Goal: Task Accomplishment & Management: Complete application form

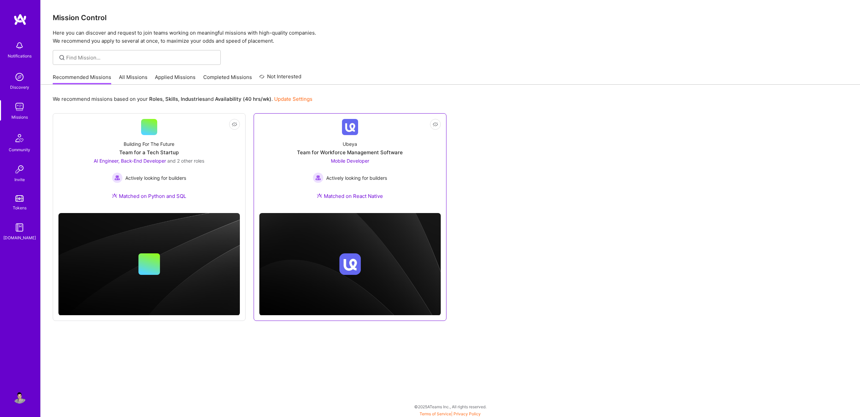
click at [338, 160] on span "Mobile Developer" at bounding box center [350, 161] width 38 height 6
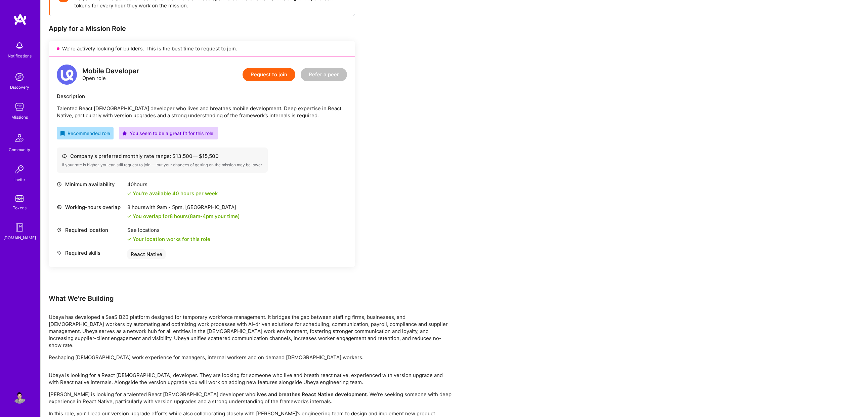
scroll to position [137, 0]
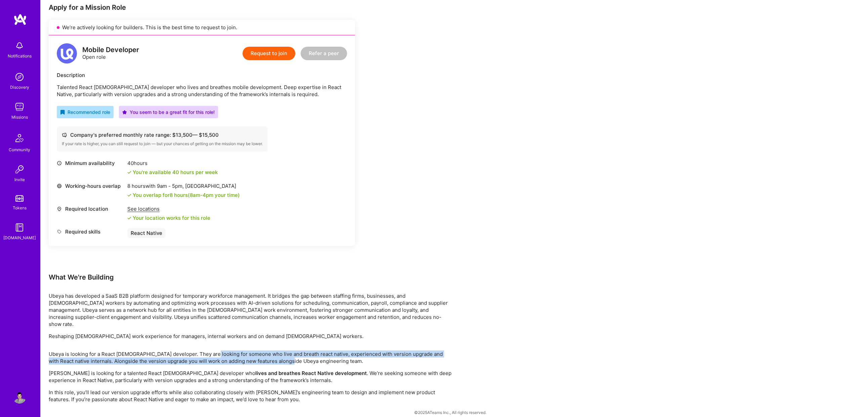
drag, startPoint x: 207, startPoint y: 348, endPoint x: 282, endPoint y: 351, distance: 75.0
click at [282, 351] on p "Ubeya is looking for a React [DEMOGRAPHIC_DATA] developer. They are looking for…" at bounding box center [250, 358] width 403 height 14
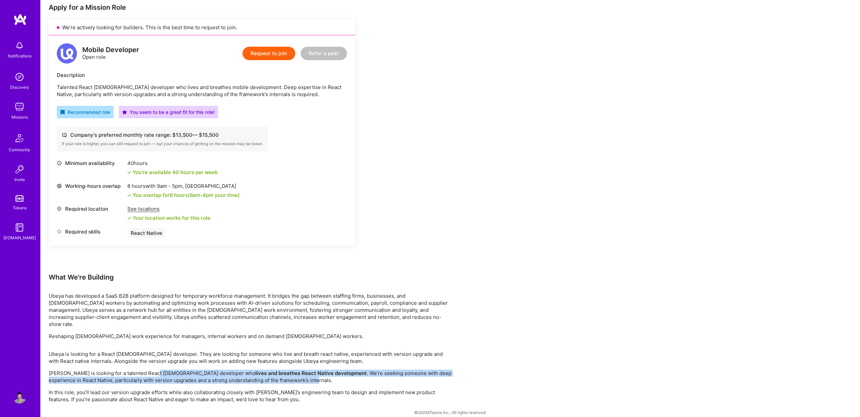
drag, startPoint x: 152, startPoint y: 368, endPoint x: 252, endPoint y: 374, distance: 100.0
click at [252, 374] on p "[PERSON_NAME] is looking for a talented React [DEMOGRAPHIC_DATA] developer who …" at bounding box center [250, 377] width 403 height 14
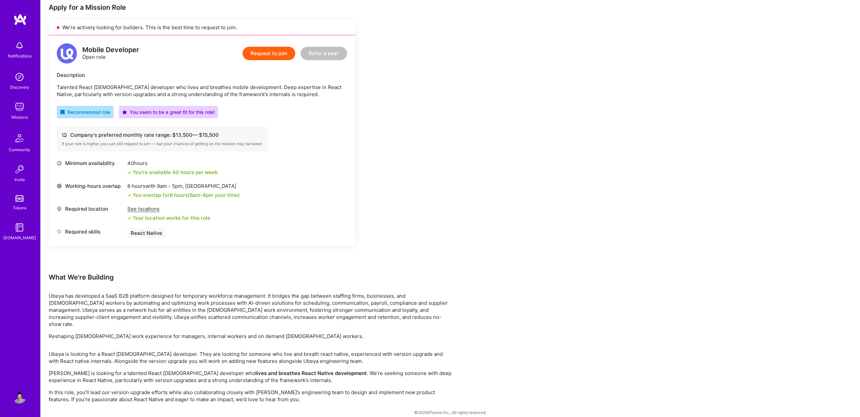
click at [251, 278] on div "What We're Building" at bounding box center [250, 277] width 403 height 9
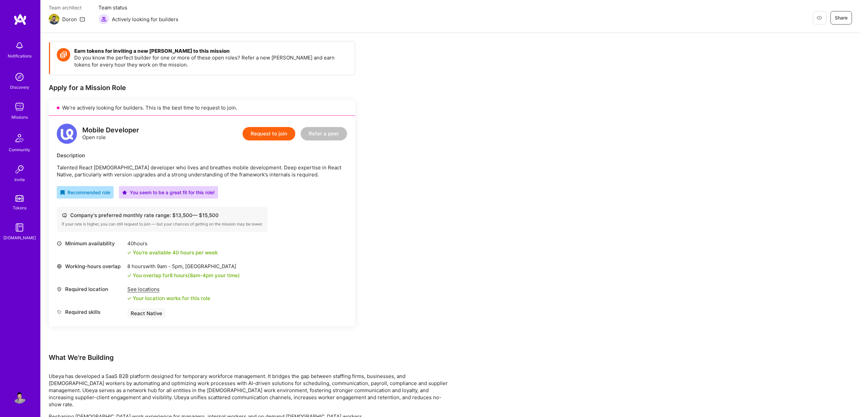
click at [195, 141] on div "Mobile Developer Open role Request to join Refer a peer" at bounding box center [202, 134] width 290 height 20
click at [263, 132] on button "Request to join" at bounding box center [269, 133] width 53 height 13
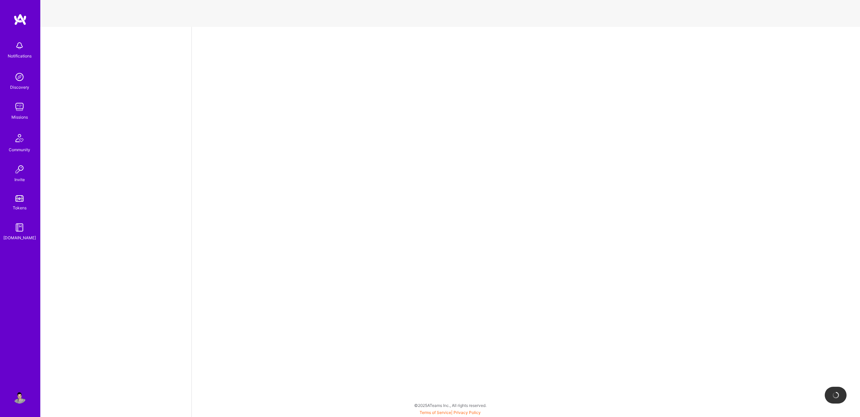
select select "US"
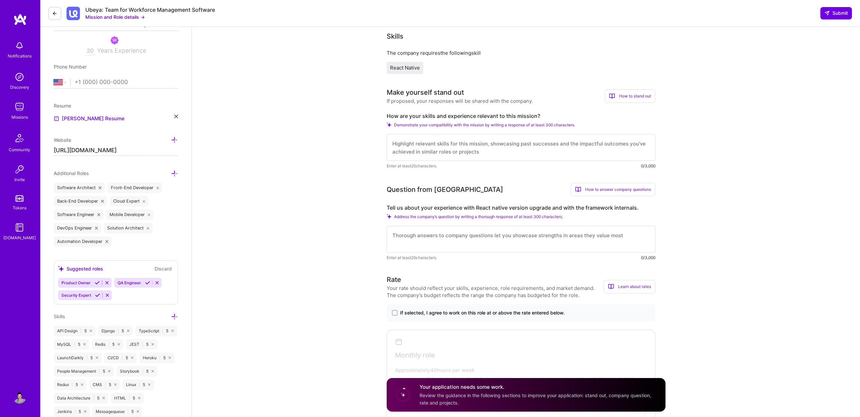
scroll to position [138, 0]
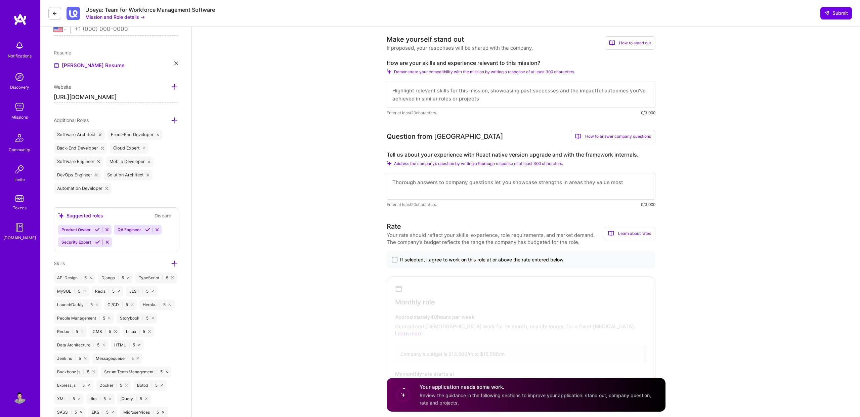
scroll to position [166, 0]
